Goal: Check status: Check status

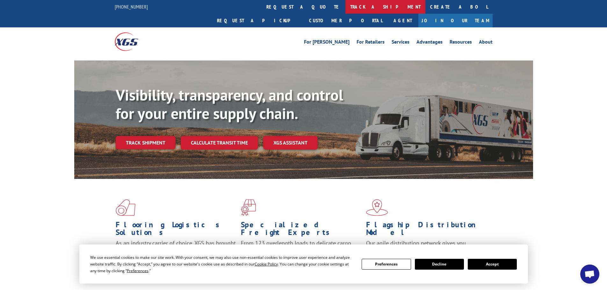
click at [345, 4] on link "track a shipment" at bounding box center [385, 7] width 80 height 14
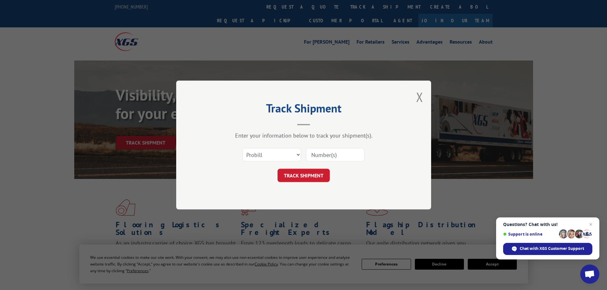
click at [321, 154] on input at bounding box center [335, 154] width 59 height 13
click at [263, 157] on select "Select category... Probill BOL PO" at bounding box center [271, 154] width 59 height 13
select select "bol"
click at [242, 148] on select "Select category... Probill BOL PO" at bounding box center [271, 154] width 59 height 13
click at [317, 152] on input at bounding box center [335, 154] width 59 height 13
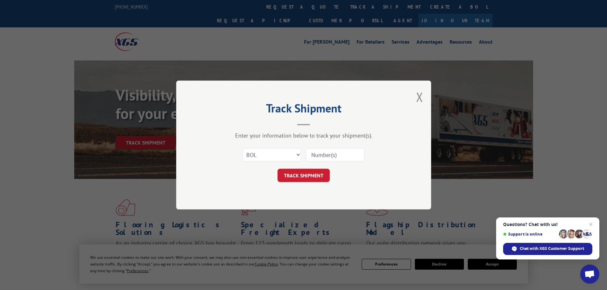
paste input "[URL][DOMAIN_NAME]"
type input "[URL][DOMAIN_NAME]"
click at [296, 176] on button "TRACK SHIPMENT" at bounding box center [303, 175] width 52 height 13
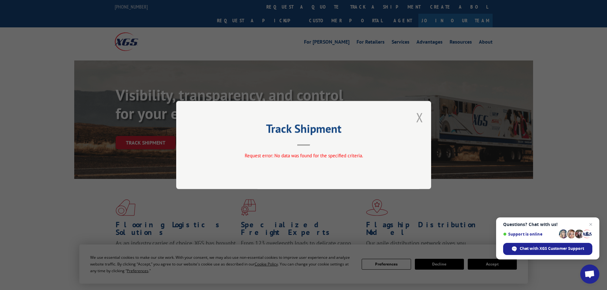
click at [420, 114] on button "Close modal" at bounding box center [419, 117] width 7 height 17
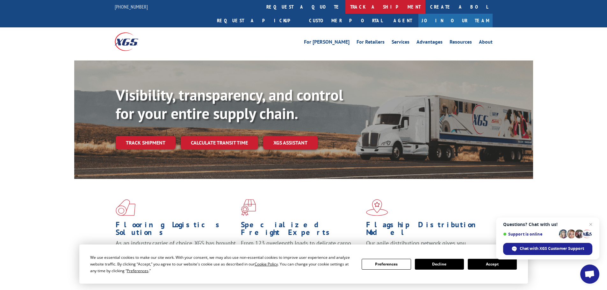
click at [345, 9] on link "track a shipment" at bounding box center [385, 7] width 80 height 14
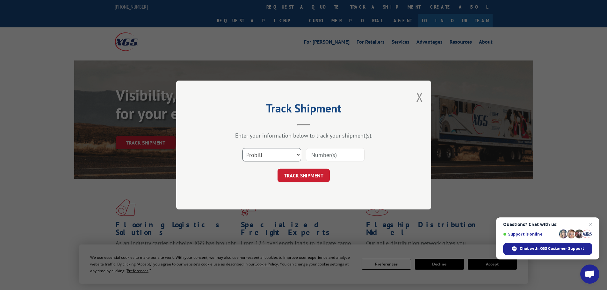
click at [256, 157] on select "Select category... Probill BOL PO" at bounding box center [271, 154] width 59 height 13
click at [331, 161] on input at bounding box center [335, 154] width 59 height 13
paste input "[URL][DOMAIN_NAME]"
click at [363, 154] on div "Select category... Probill BOL PO [URL][DOMAIN_NAME]" at bounding box center [303, 154] width 191 height 21
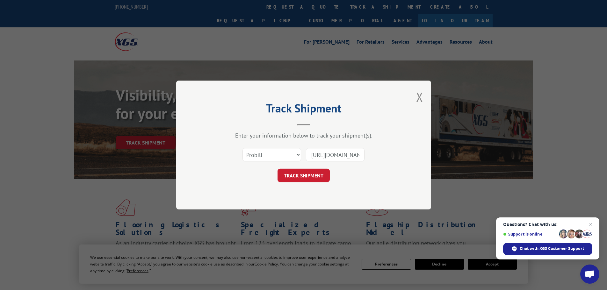
scroll to position [0, 0]
drag, startPoint x: 361, startPoint y: 154, endPoint x: 235, endPoint y: 153, distance: 126.2
click at [242, 155] on div "Select category... Probill BOL PO [URL][DOMAIN_NAME]" at bounding box center [303, 154] width 191 height 21
type input "m"
drag, startPoint x: 333, startPoint y: 159, endPoint x: 277, endPoint y: 155, distance: 56.2
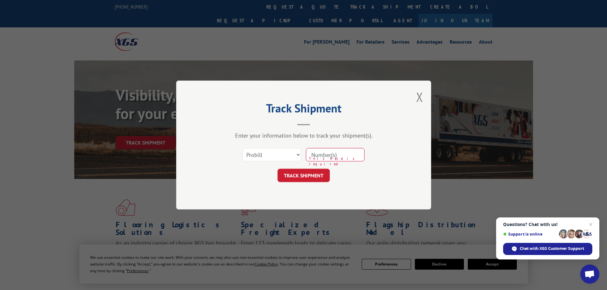
click at [277, 155] on div "Select category... Probill BOL PO This field is required" at bounding box center [303, 154] width 191 height 21
click at [343, 150] on input at bounding box center [335, 154] width 59 height 13
drag, startPoint x: 279, startPoint y: 151, endPoint x: 279, endPoint y: 155, distance: 3.8
click at [279, 151] on select "Select category... Probill BOL PO" at bounding box center [271, 154] width 59 height 13
select select "bol"
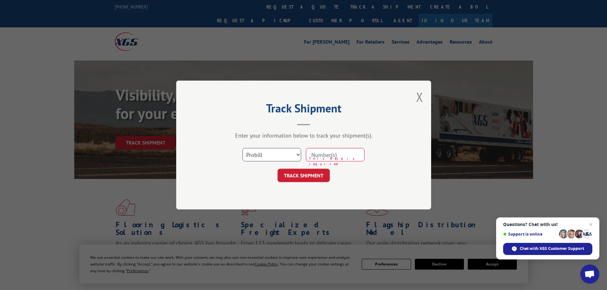
click at [242, 148] on select "Select category... Probill BOL PO" at bounding box center [271, 154] width 59 height 13
click at [322, 154] on input at bounding box center [335, 154] width 59 height 13
type input "6009814"
click at [277, 169] on button "TRACK SHIPMENT" at bounding box center [303, 175] width 52 height 13
